Goal: Information Seeking & Learning: Learn about a topic

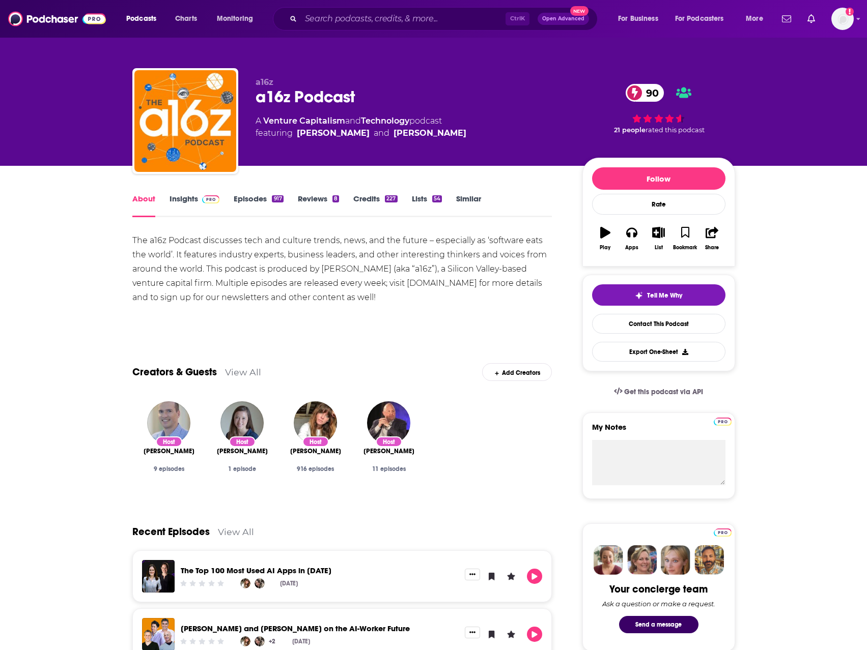
click at [182, 201] on link "Insights" at bounding box center [194, 205] width 50 height 23
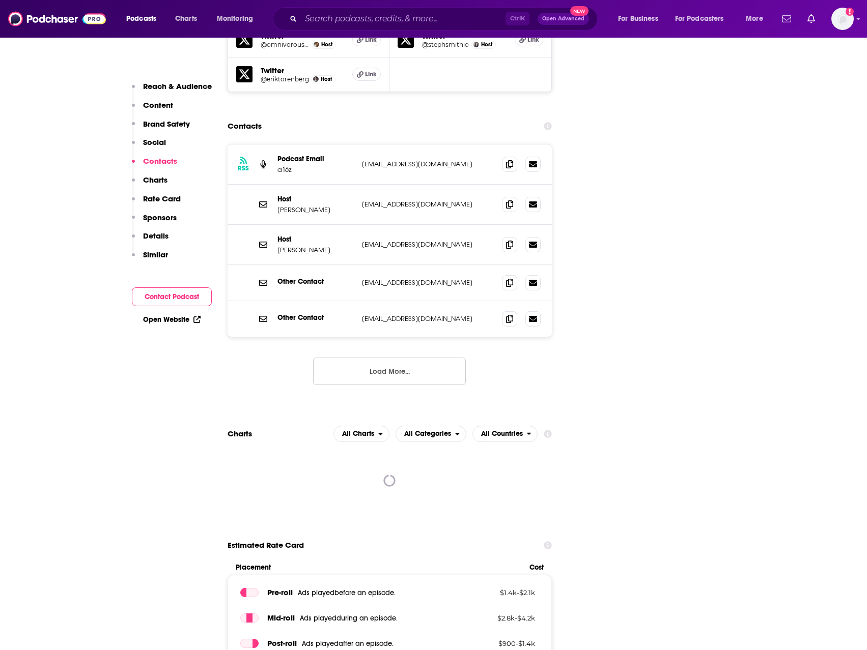
click at [159, 295] on button "Contact Podcast" at bounding box center [172, 297] width 80 height 19
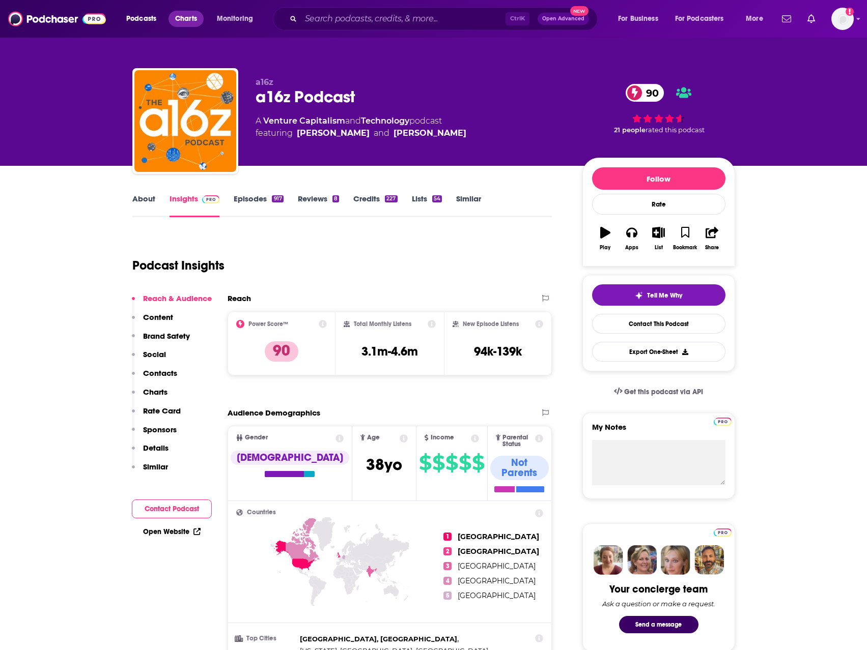
click at [182, 17] on span "Charts" at bounding box center [186, 19] width 22 height 14
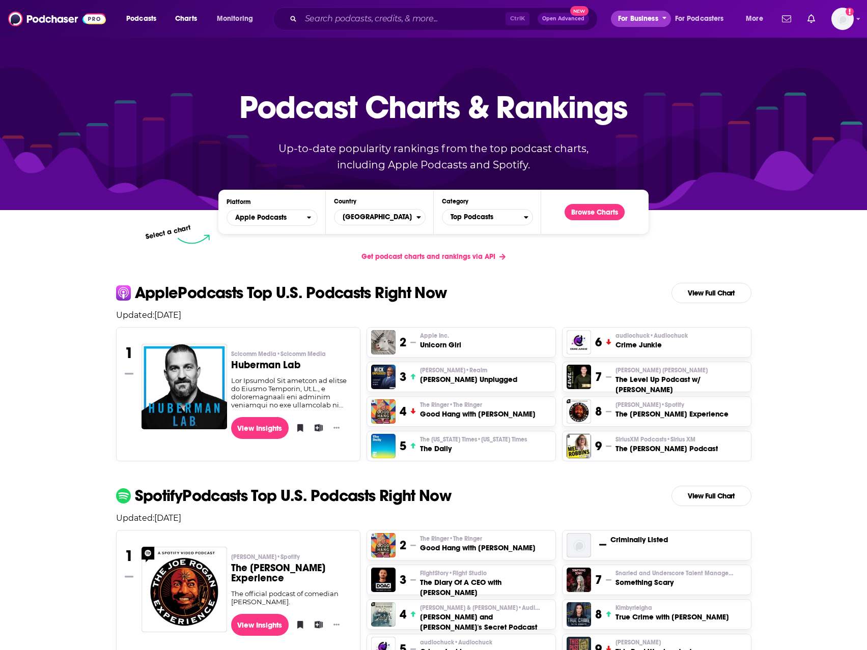
click at [643, 19] on span "For Business" at bounding box center [638, 19] width 40 height 14
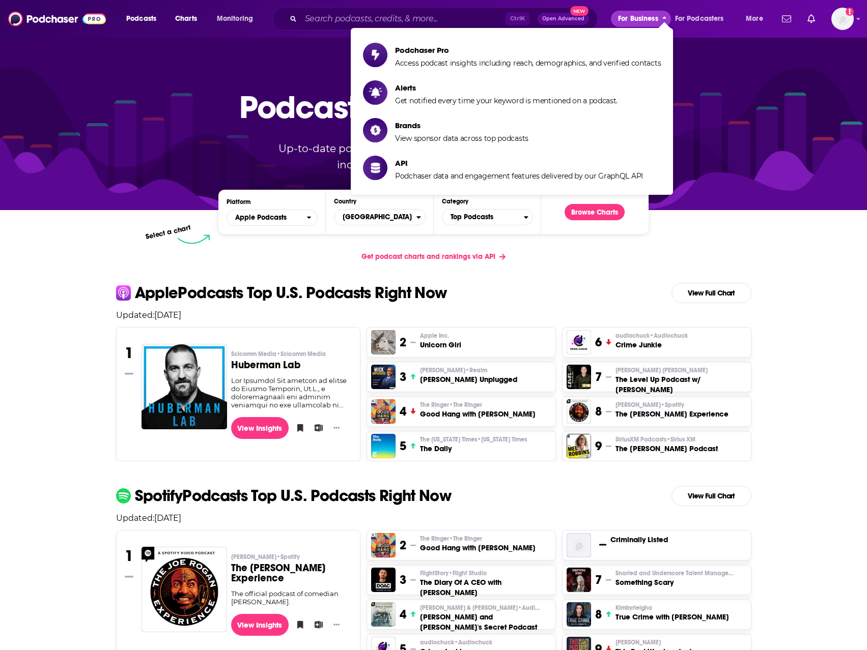
click at [643, 19] on span "For Business" at bounding box center [638, 19] width 40 height 14
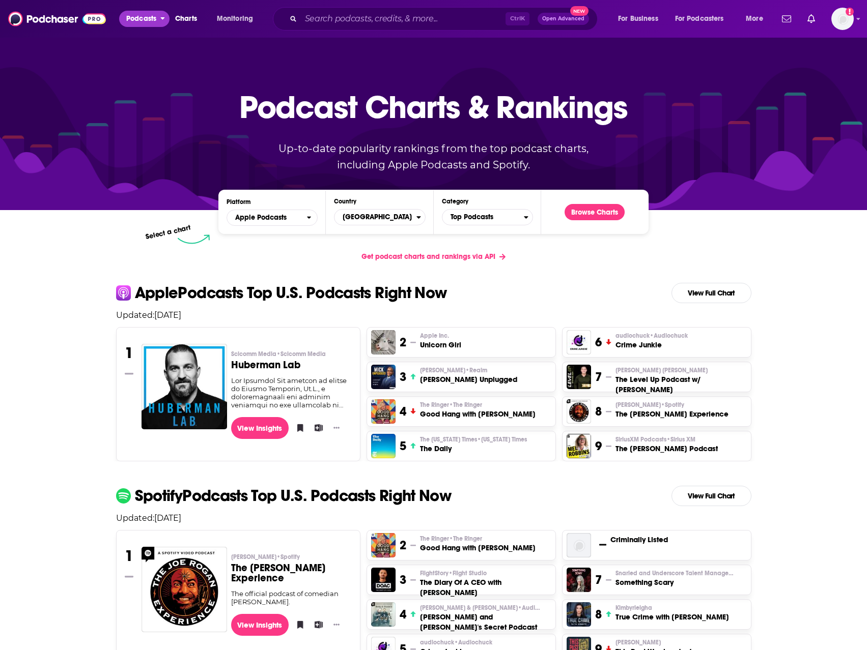
click at [158, 20] on button "Podcasts" at bounding box center [144, 19] width 50 height 16
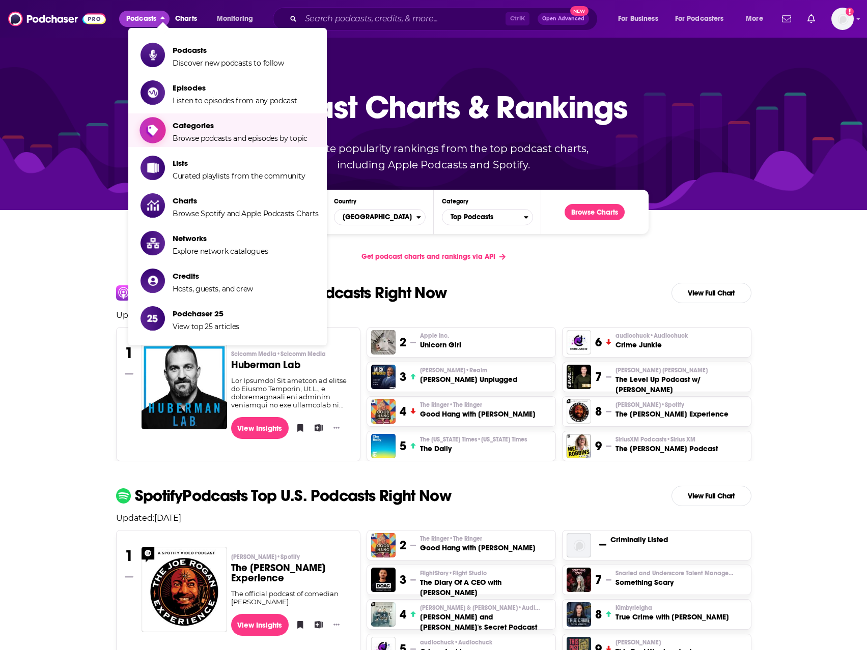
click at [219, 140] on span "Browse podcasts and episodes by topic" at bounding box center [240, 138] width 135 height 9
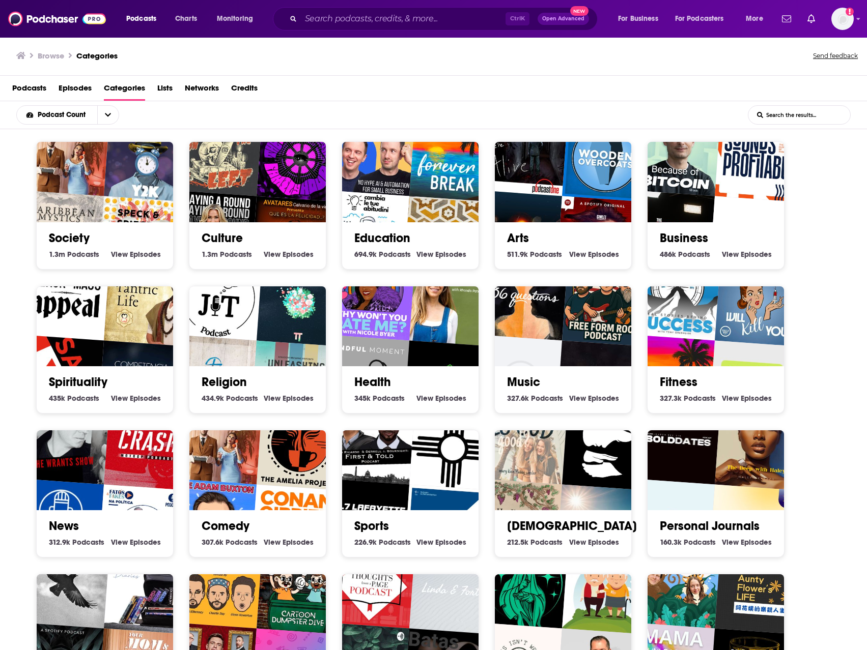
click at [700, 225] on div "Business 486k Business Podcasts View Business Episodes" at bounding box center [716, 241] width 120 height 39
click at [687, 243] on link "Business" at bounding box center [684, 238] width 48 height 15
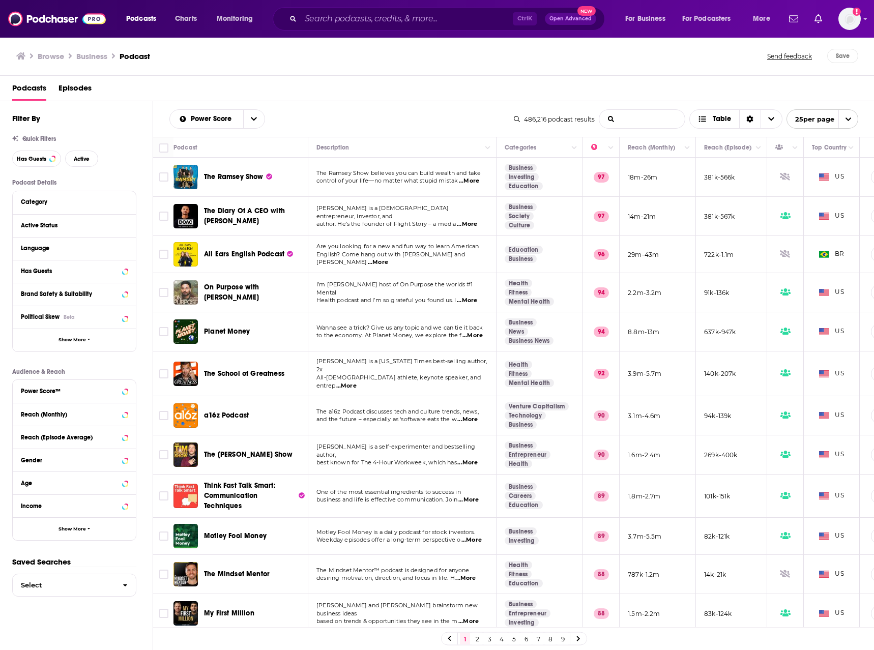
click at [638, 125] on input "List Search Input" at bounding box center [643, 119] width 86 height 18
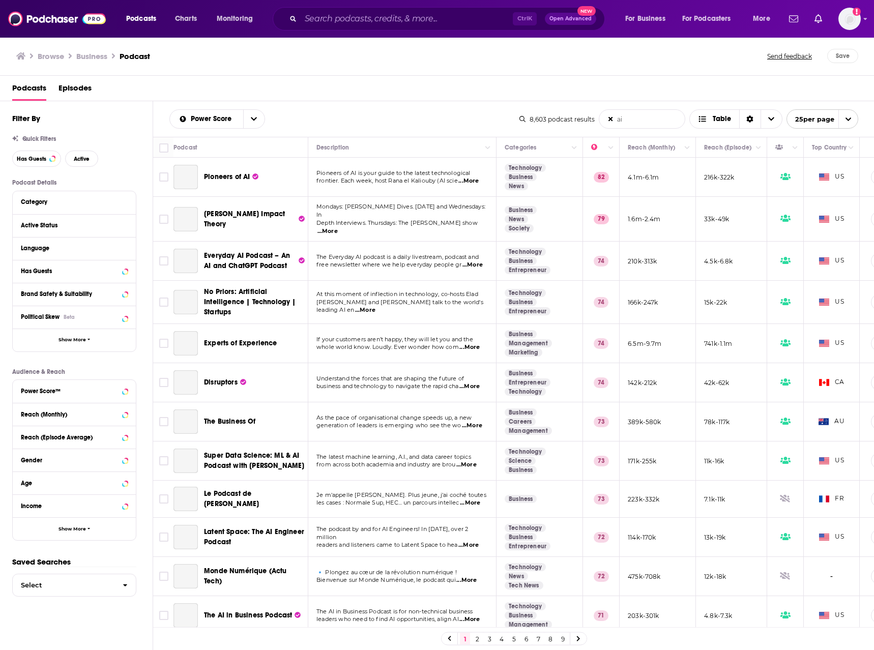
click at [635, 121] on input "ai" at bounding box center [643, 119] width 86 height 18
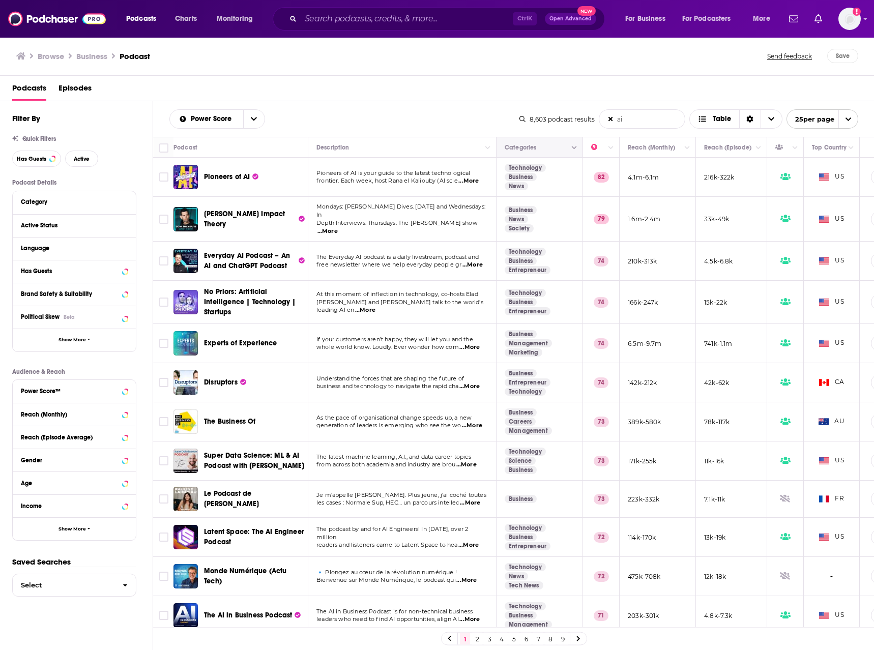
type input "ai"
click at [562, 142] on div "Categories" at bounding box center [540, 147] width 70 height 12
click at [573, 150] on icon "Column Actions" at bounding box center [574, 148] width 5 height 6
click at [651, 124] on div at bounding box center [437, 325] width 874 height 650
click at [651, 124] on input "ai" at bounding box center [643, 119] width 86 height 18
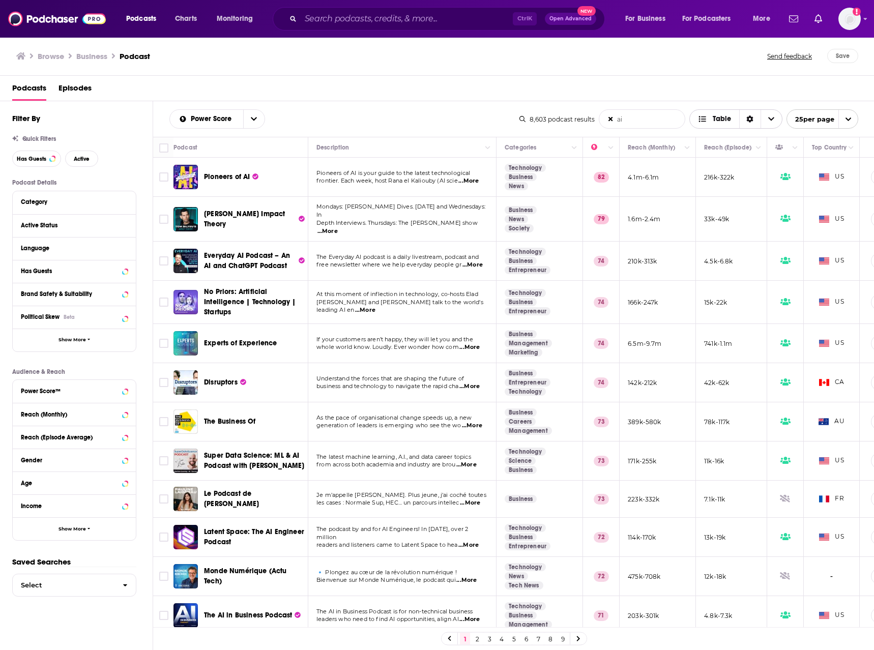
click at [757, 121] on div "Sort Direction" at bounding box center [750, 119] width 21 height 18
click at [504, 103] on div "Power Score ai List Search Input Search the results... Table 8,603 podcast resu…" at bounding box center [514, 119] width 722 height 36
click at [576, 147] on icon "Column Actions" at bounding box center [574, 148] width 5 height 6
click at [576, 147] on div at bounding box center [437, 325] width 874 height 650
click at [117, 206] on button "Category" at bounding box center [72, 201] width 102 height 13
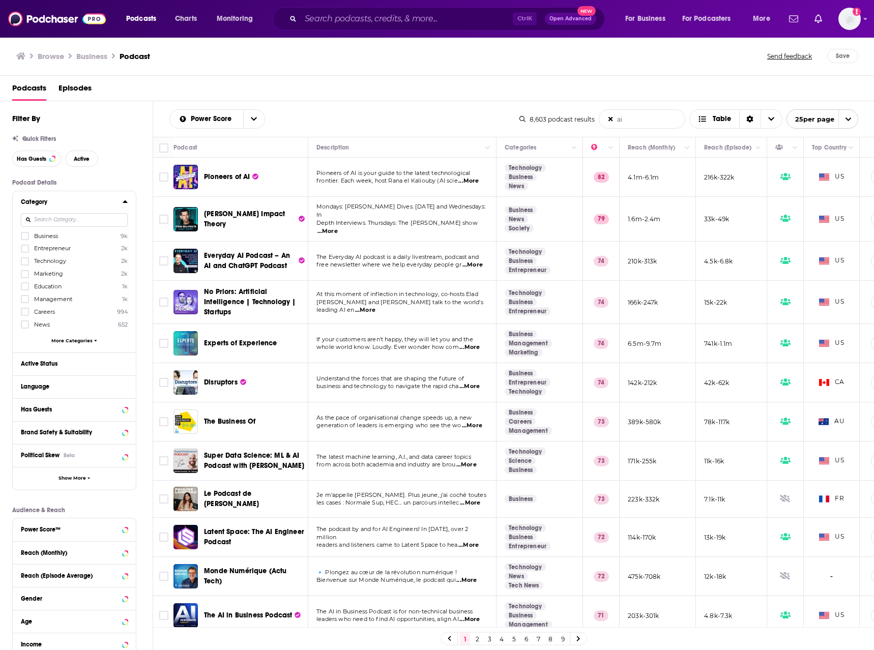
click at [44, 234] on span "Business" at bounding box center [46, 236] width 24 height 7
click at [25, 239] on input "multiSelectOption-business-0" at bounding box center [25, 239] width 0 height 0
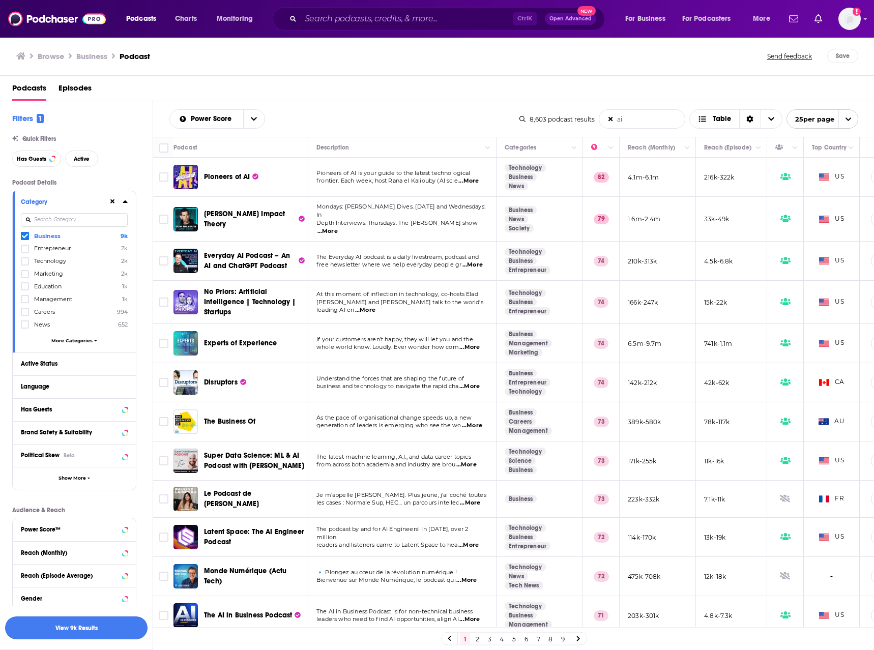
click at [67, 632] on button "View 9k Results" at bounding box center [76, 628] width 143 height 23
click at [127, 198] on icon at bounding box center [125, 201] width 5 height 8
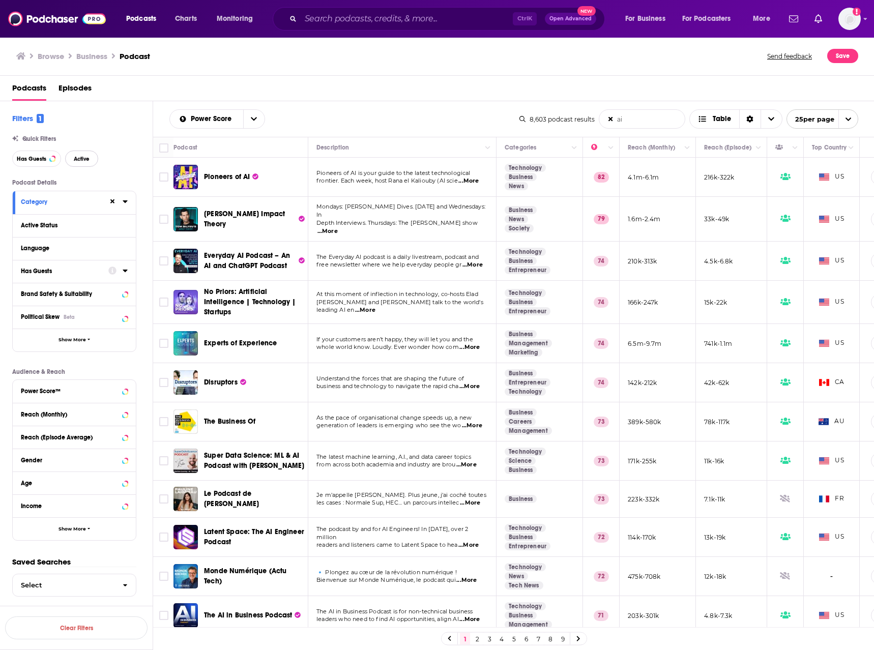
click at [79, 152] on button "Active" at bounding box center [81, 159] width 33 height 16
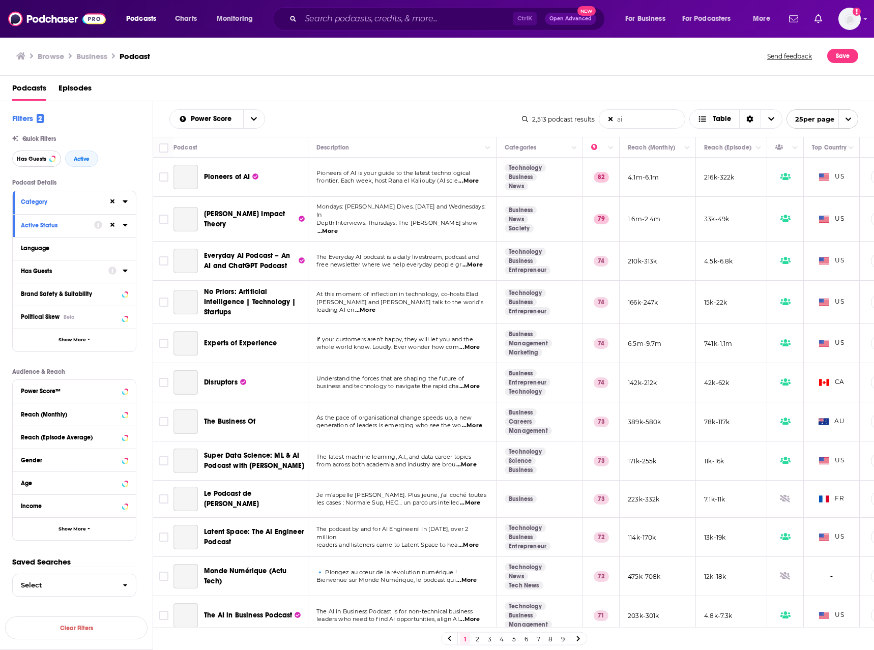
click at [30, 165] on button "Has Guests" at bounding box center [36, 159] width 49 height 16
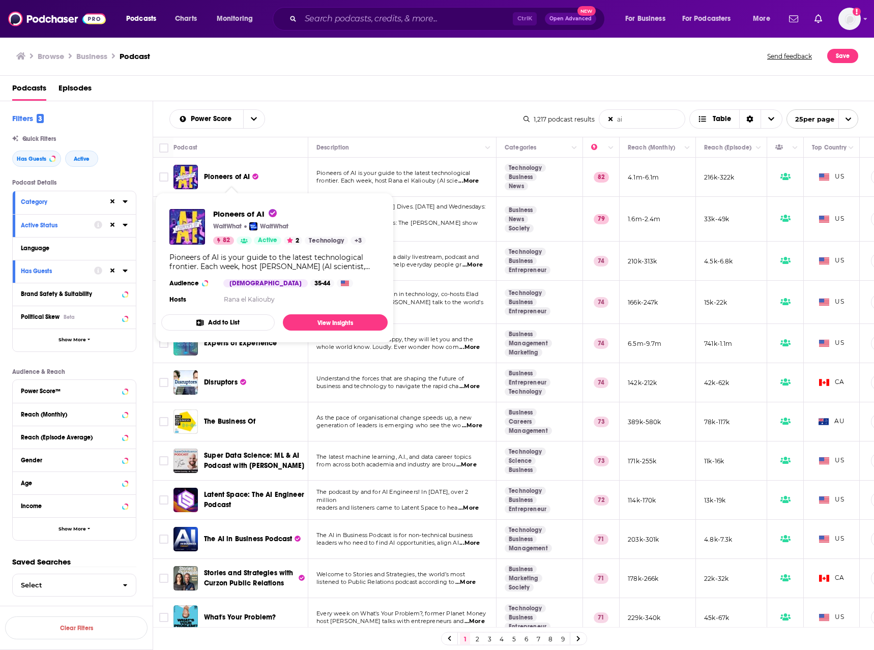
click at [381, 184] on span "frontier. Each week, host Rana el Kaliouby (AI scie" at bounding box center [387, 180] width 141 height 7
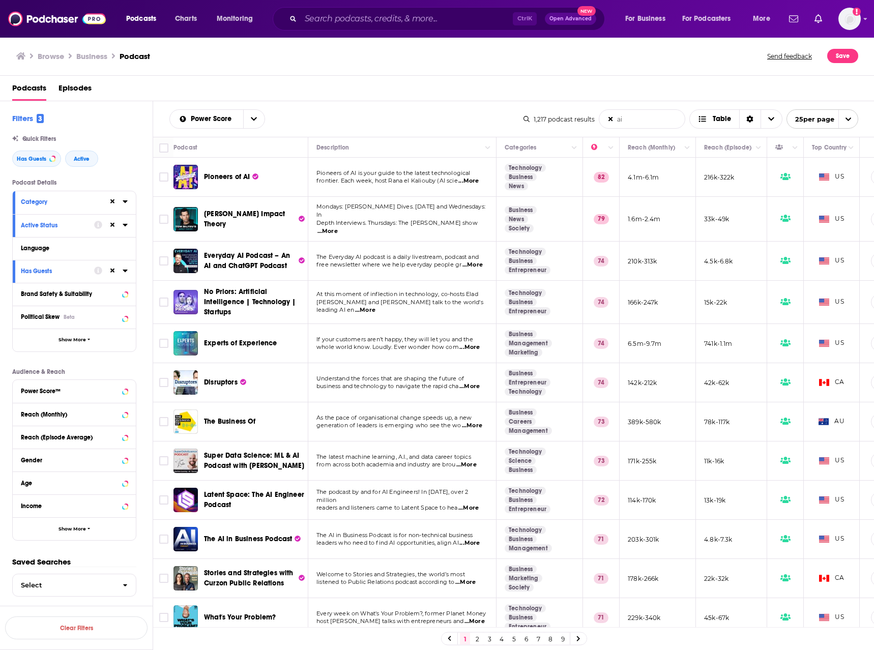
click at [472, 180] on span "...More" at bounding box center [469, 181] width 20 height 8
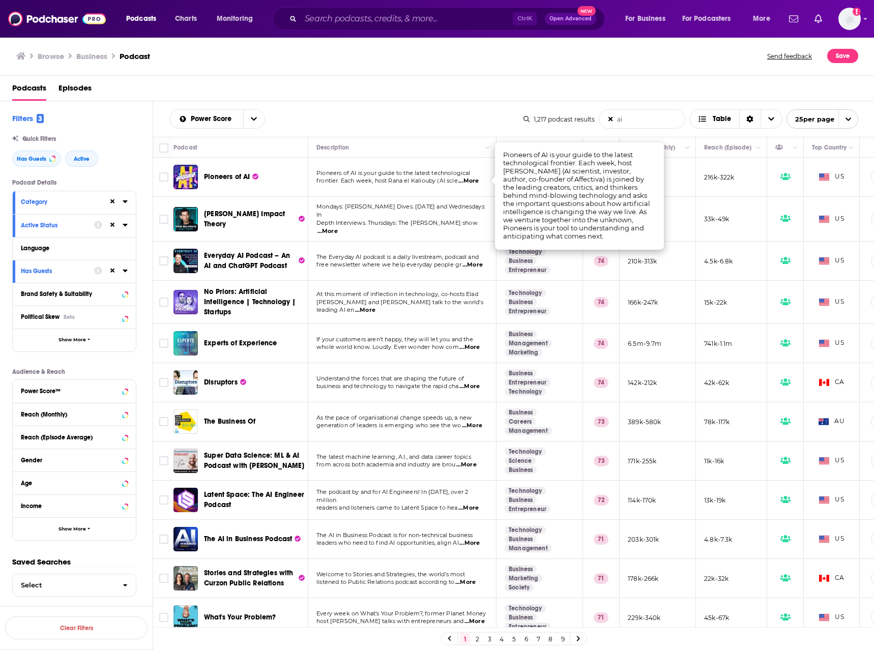
click at [472, 180] on span "...More" at bounding box center [469, 181] width 20 height 8
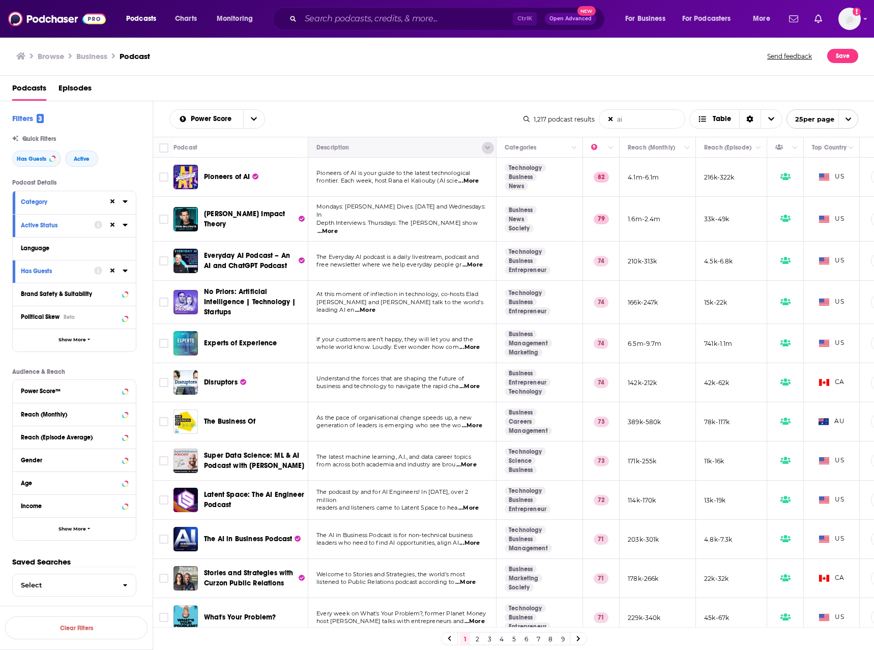
click at [487, 150] on icon "Column Actions" at bounding box center [488, 148] width 5 height 6
click at [487, 150] on div at bounding box center [437, 325] width 874 height 650
click at [419, 173] on span "Pioneers of AI is your guide to the latest technological" at bounding box center [394, 172] width 154 height 7
click at [468, 180] on span "...More" at bounding box center [469, 181] width 20 height 8
click at [338, 228] on span "...More" at bounding box center [328, 232] width 20 height 8
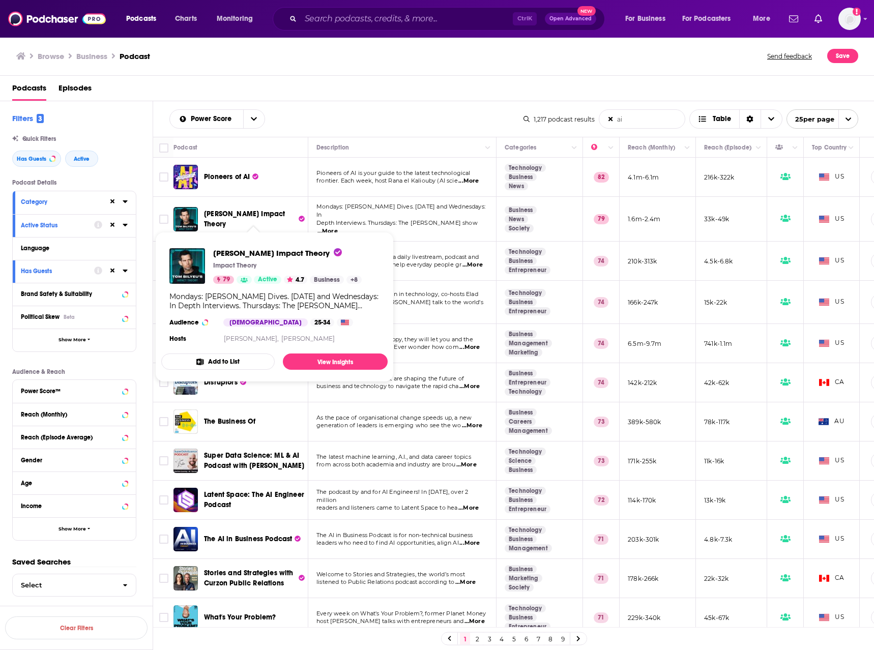
click at [247, 213] on span "[PERSON_NAME] Impact Theory" at bounding box center [244, 219] width 81 height 19
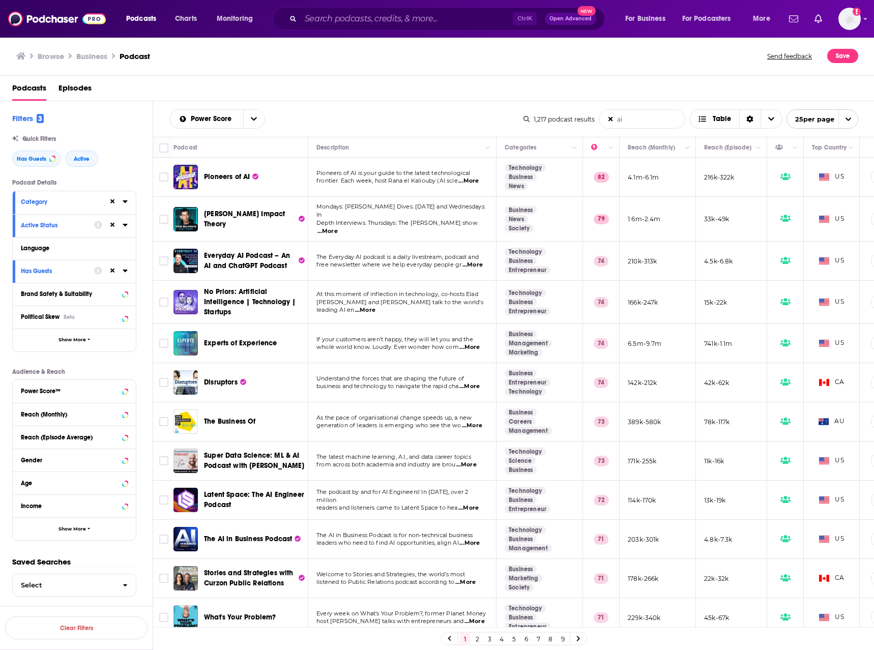
click at [376, 306] on span "...More" at bounding box center [365, 310] width 20 height 8
click at [468, 261] on span "...More" at bounding box center [473, 265] width 20 height 8
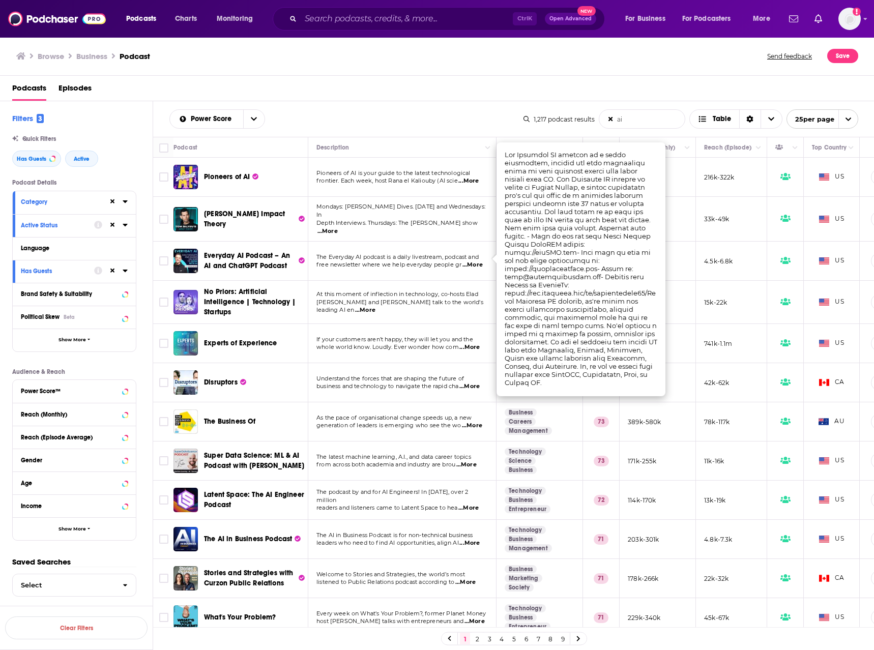
click at [466, 344] on span "...More" at bounding box center [470, 348] width 20 height 8
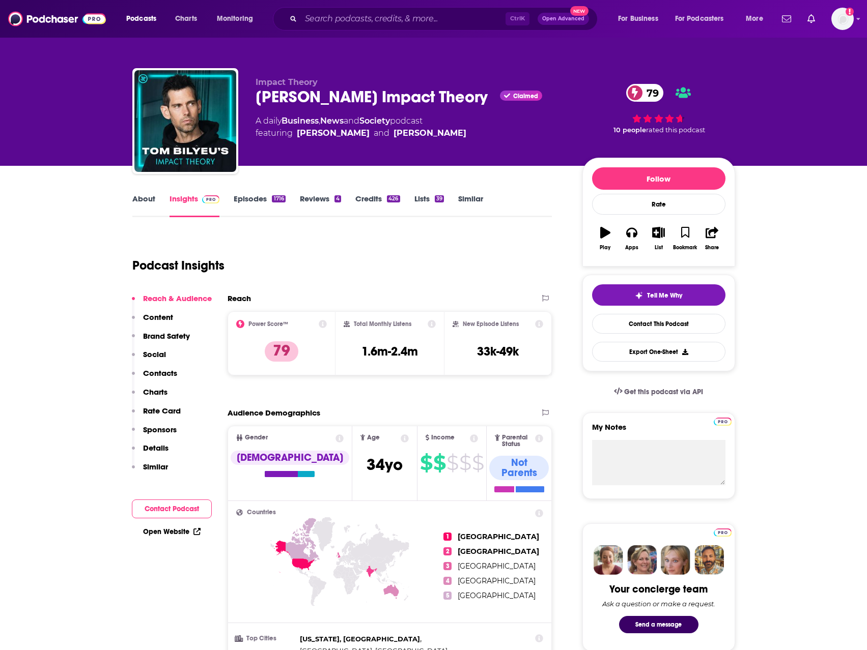
click at [155, 318] on p "Content" at bounding box center [158, 318] width 30 height 10
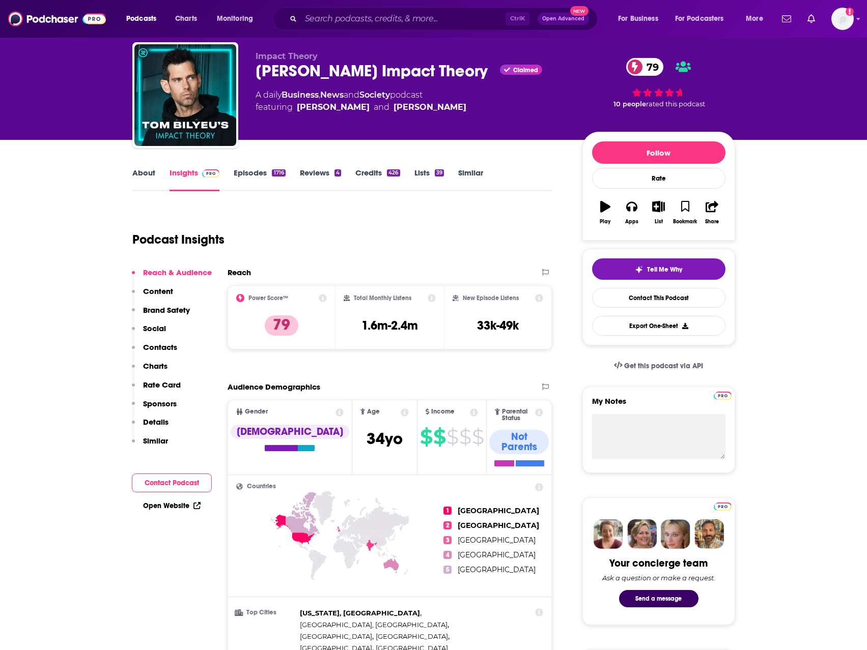
scroll to position [25, 0]
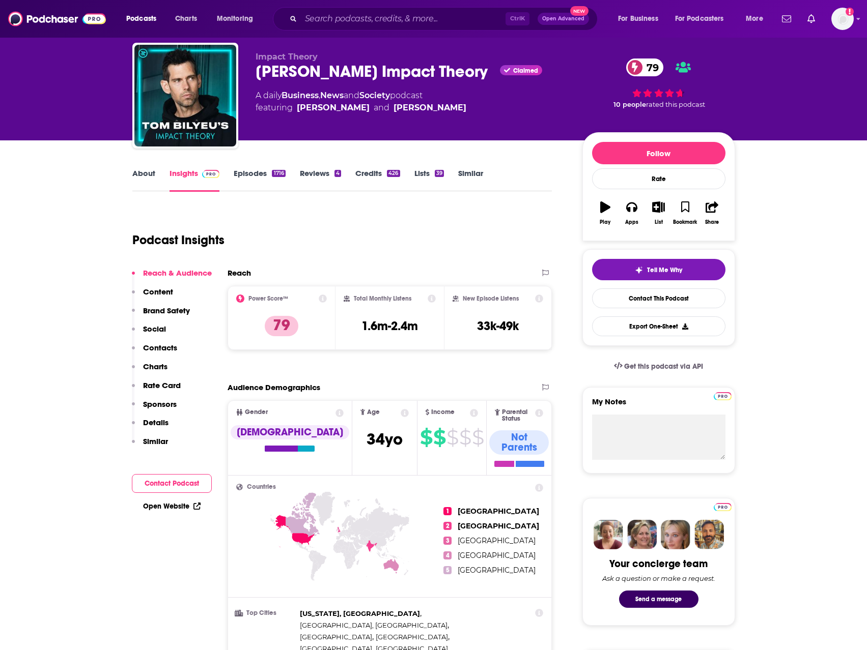
click at [142, 179] on link "About" at bounding box center [143, 179] width 23 height 23
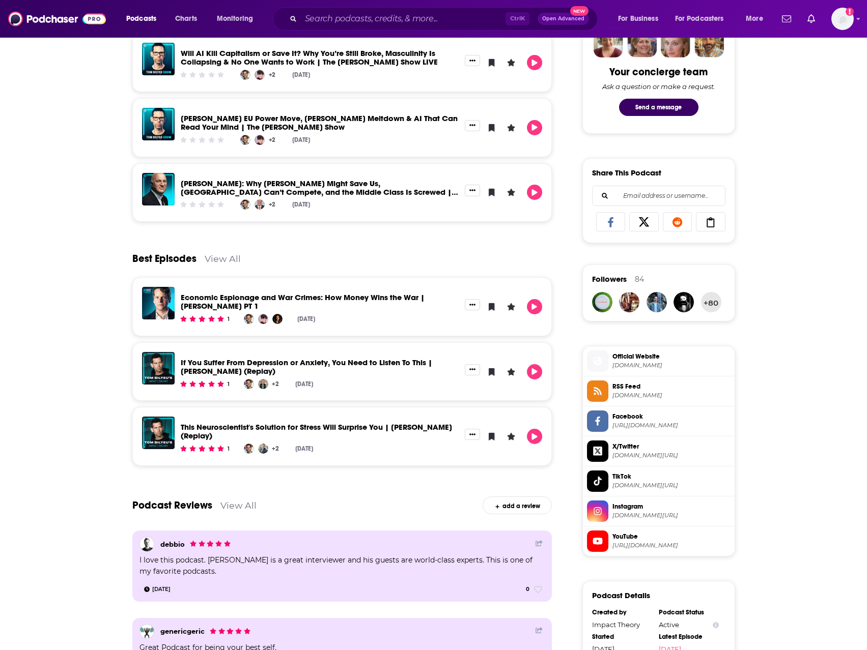
scroll to position [518, 0]
click at [660, 356] on span "Official Website" at bounding box center [671, 356] width 118 height 9
